Goal: Navigation & Orientation: Find specific page/section

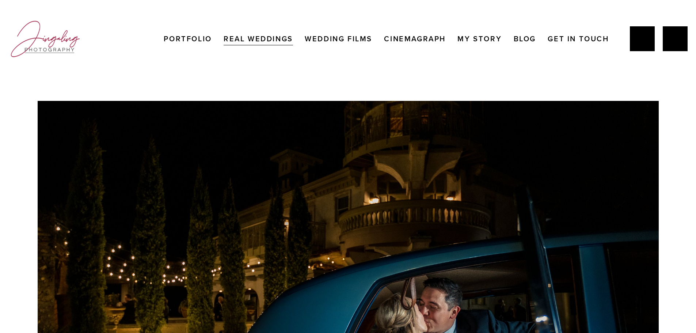
click at [355, 38] on link "Wedding Films" at bounding box center [338, 38] width 68 height 15
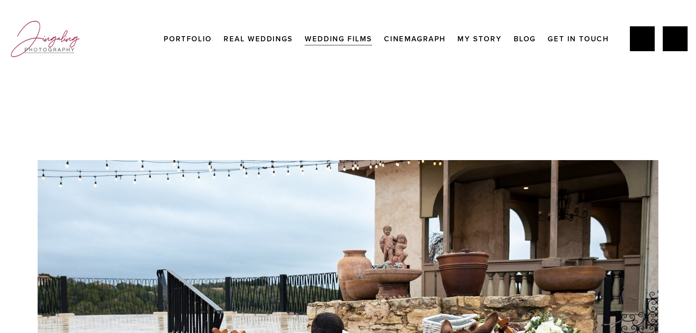
click at [183, 38] on link "Portfolio" at bounding box center [188, 38] width 48 height 15
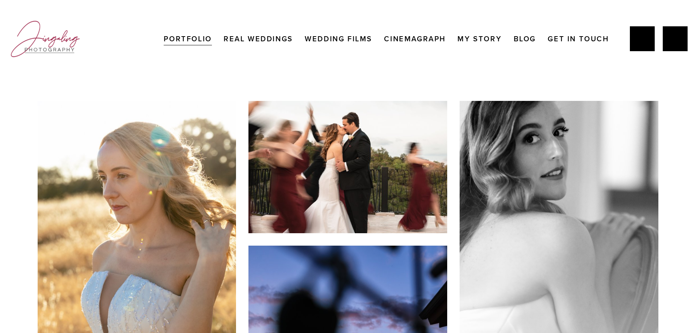
click at [483, 39] on link "My Story" at bounding box center [479, 38] width 44 height 15
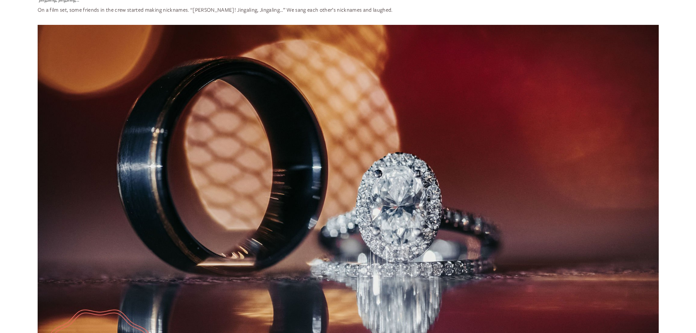
scroll to position [2215, 0]
